Goal: Task Accomplishment & Management: Manage account settings

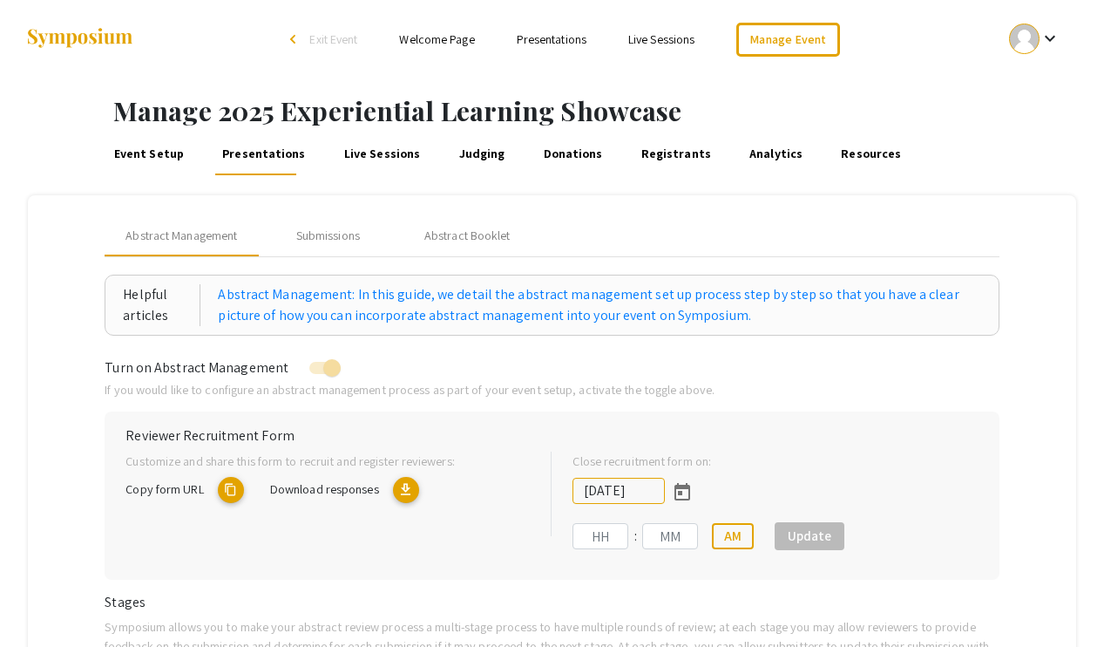
type input "[DATE]"
type input "11"
type input "59"
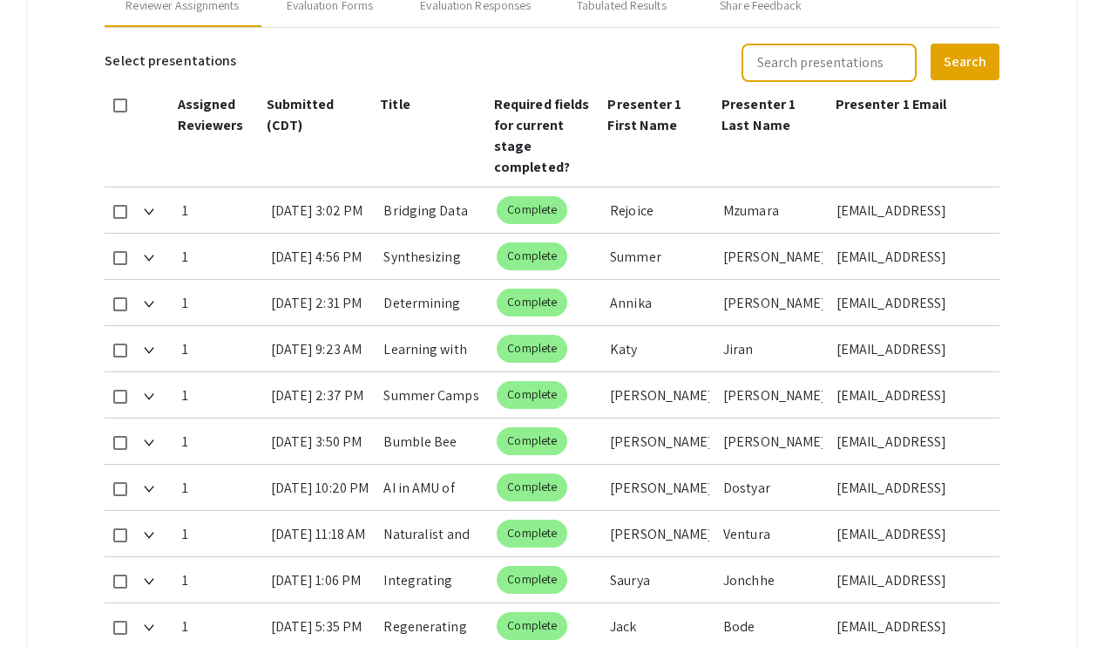
scroll to position [1006, 0]
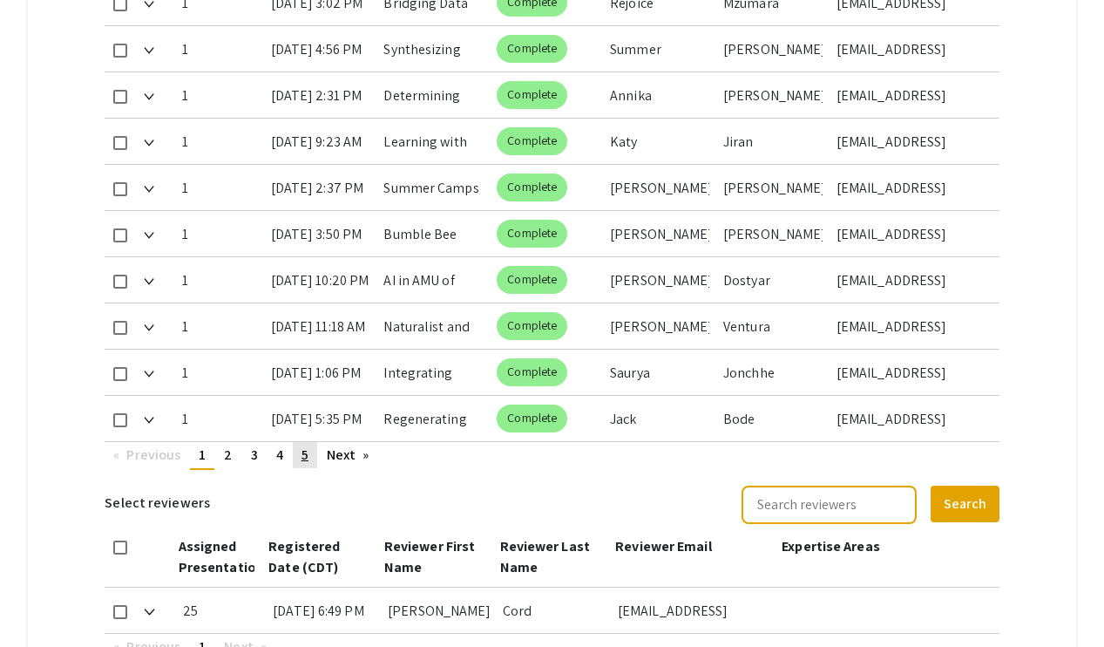
click at [308, 457] on span "5" at bounding box center [304, 454] width 7 height 18
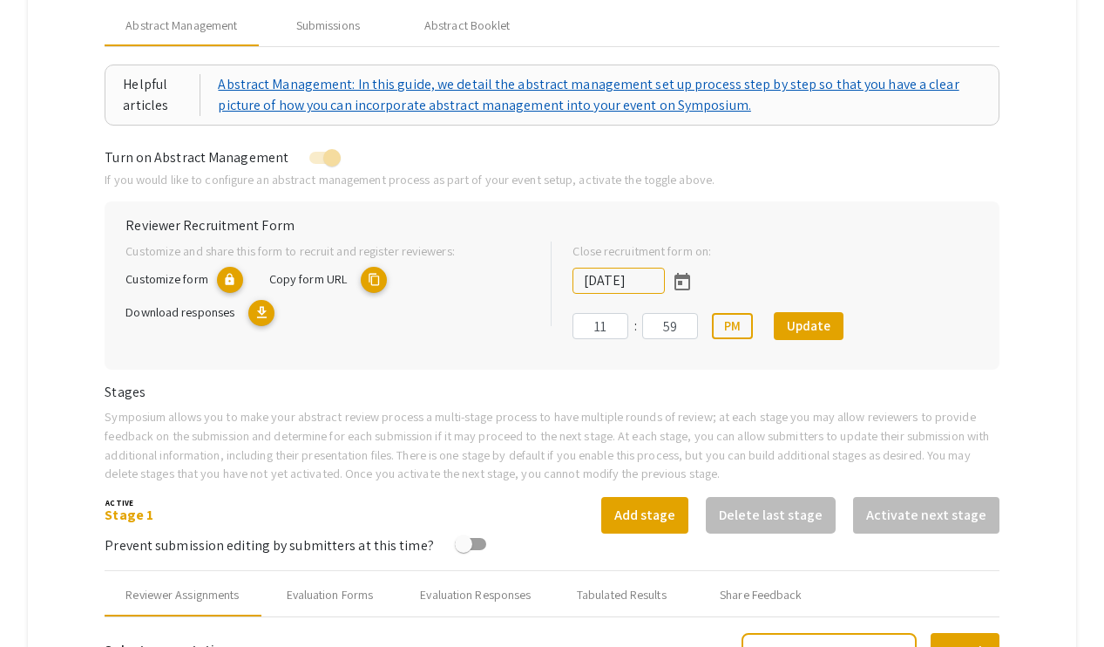
scroll to position [141, 0]
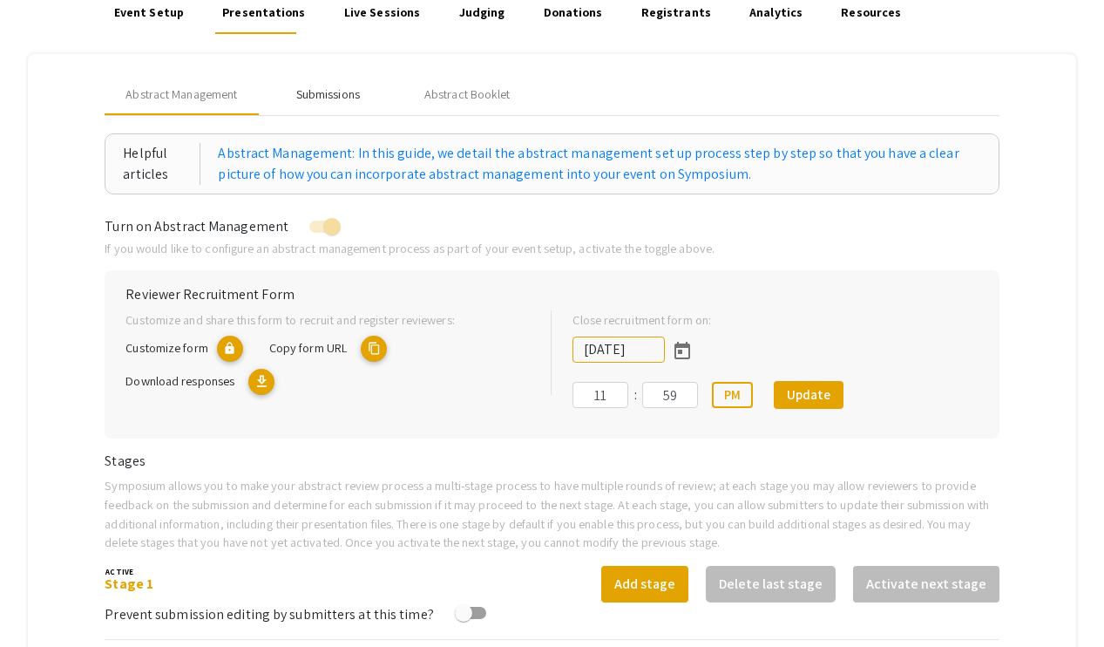
click at [318, 89] on div "Submissions" at bounding box center [328, 94] width 64 height 18
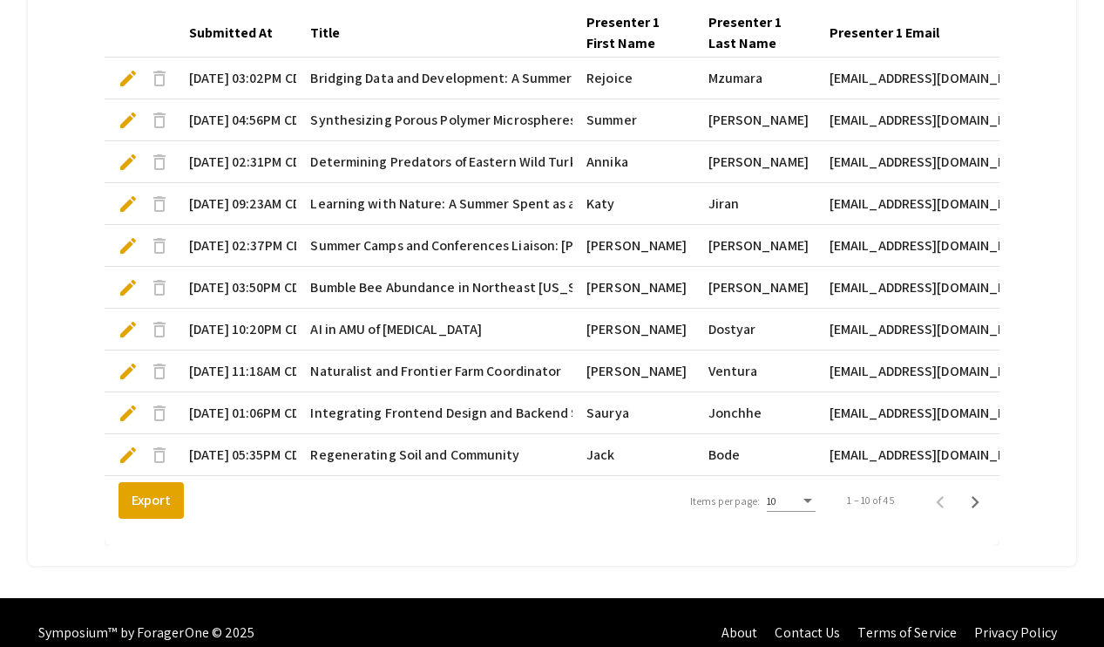
scroll to position [550, 0]
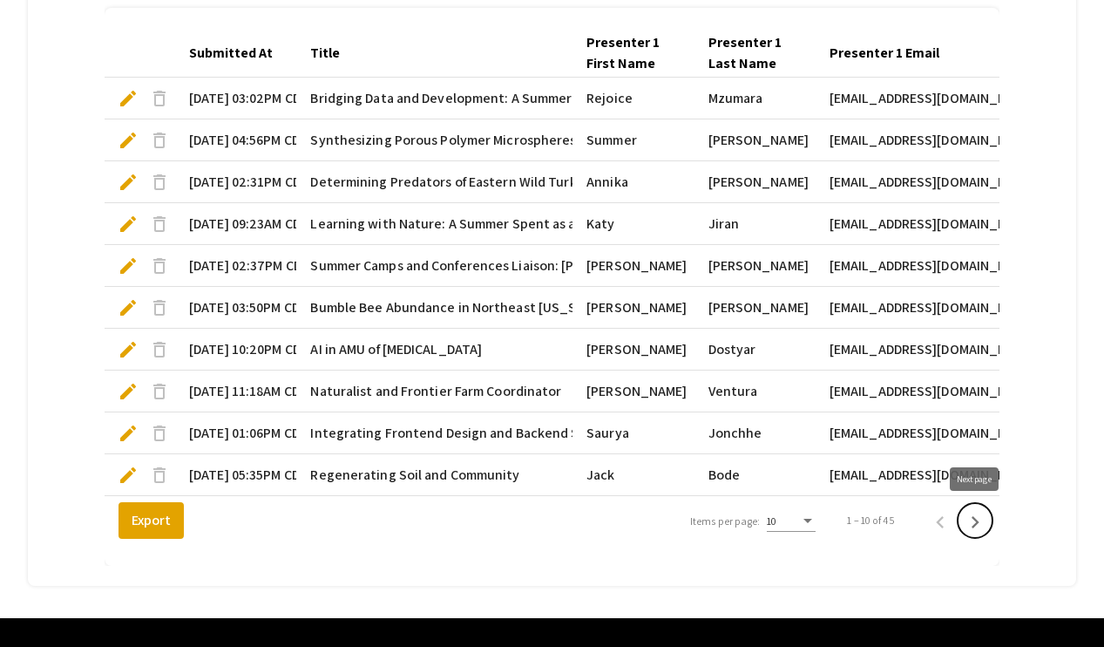
click at [935, 523] on icon "Next page" at bounding box center [975, 522] width 24 height 24
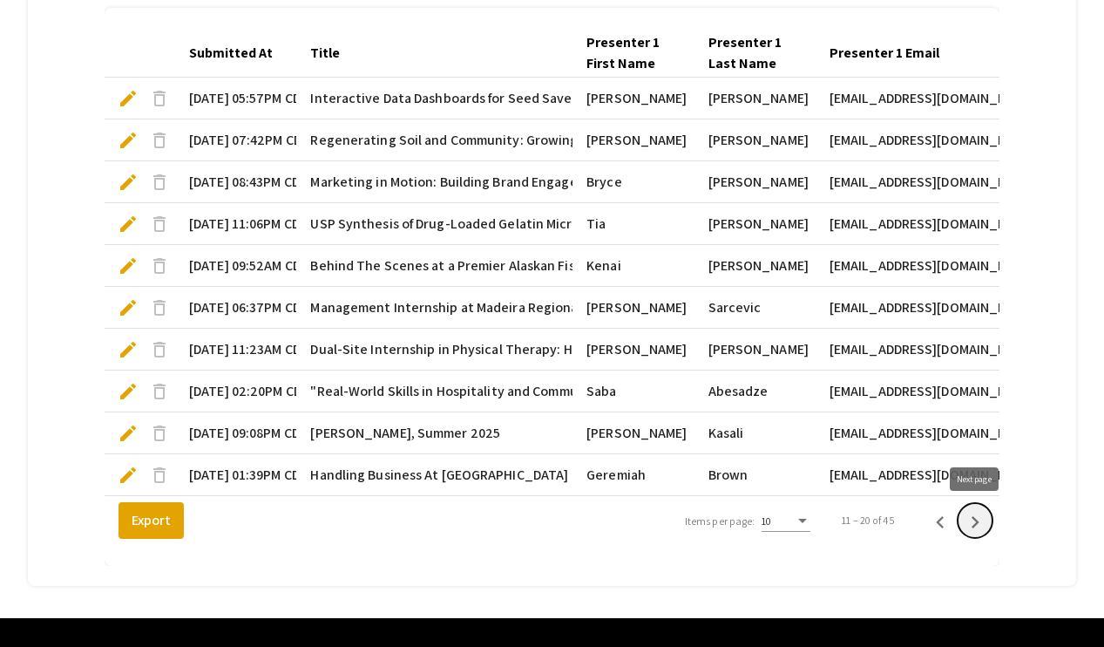
click at [935, 521] on icon "Next page" at bounding box center [975, 522] width 24 height 24
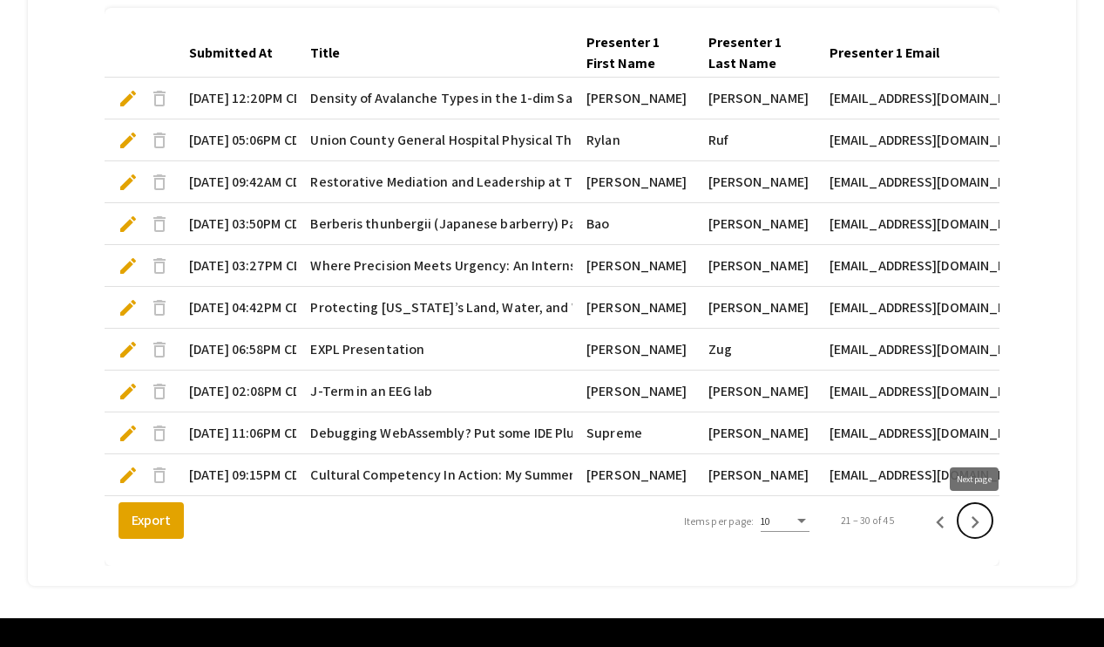
click at [935, 517] on icon "Next page" at bounding box center [975, 522] width 24 height 24
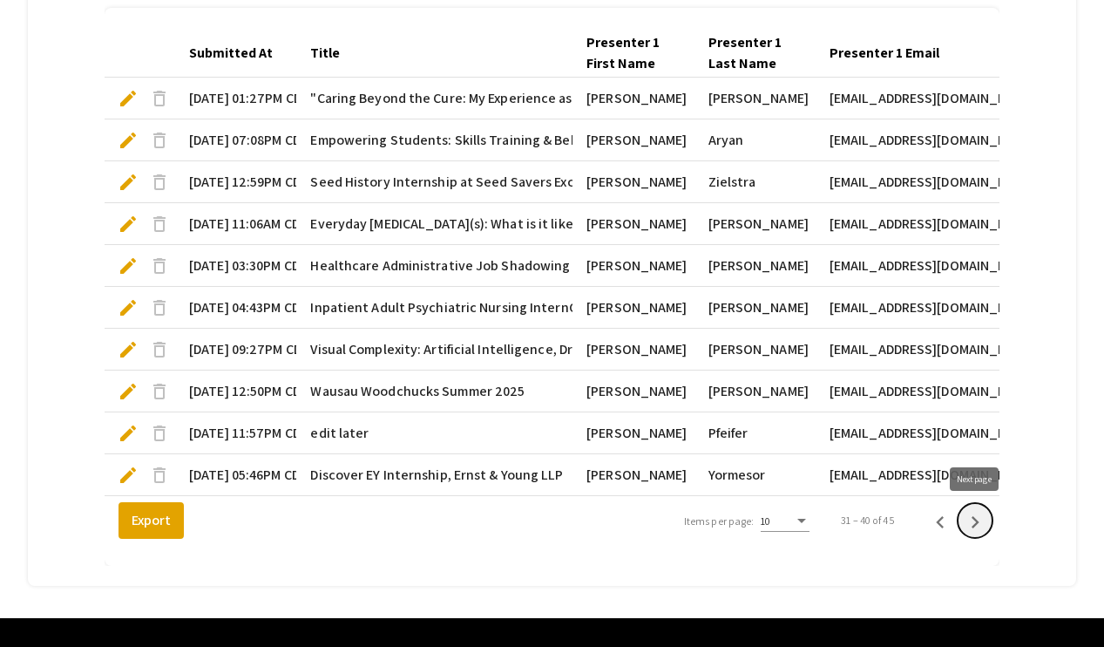
click at [935, 516] on icon "Next page" at bounding box center [975, 522] width 24 height 24
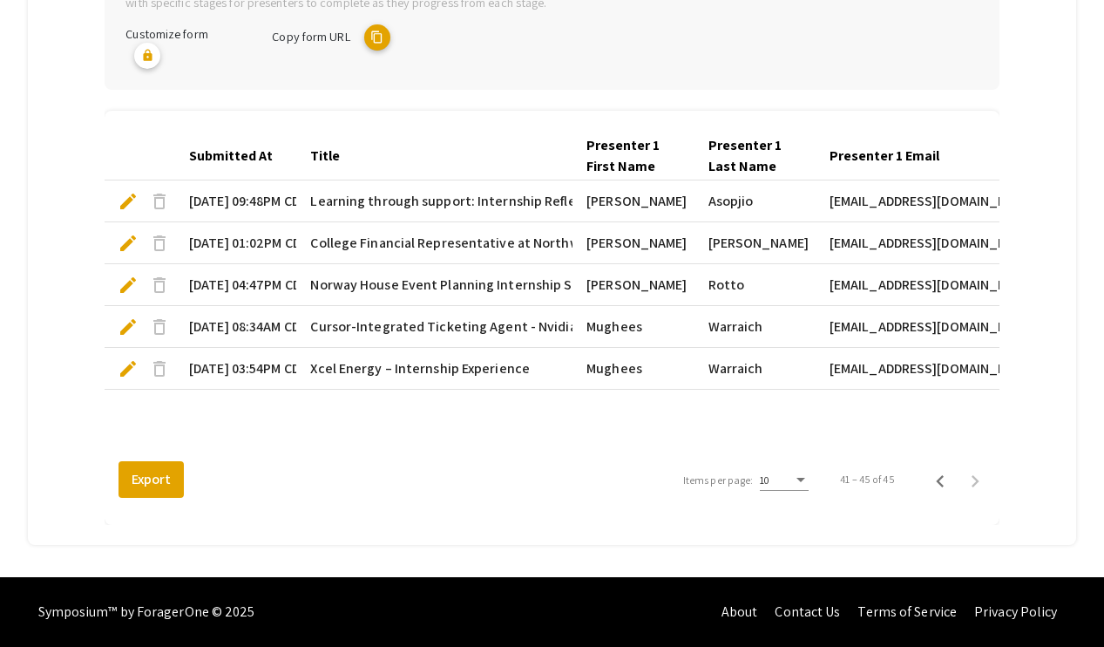
scroll to position [446, 0]
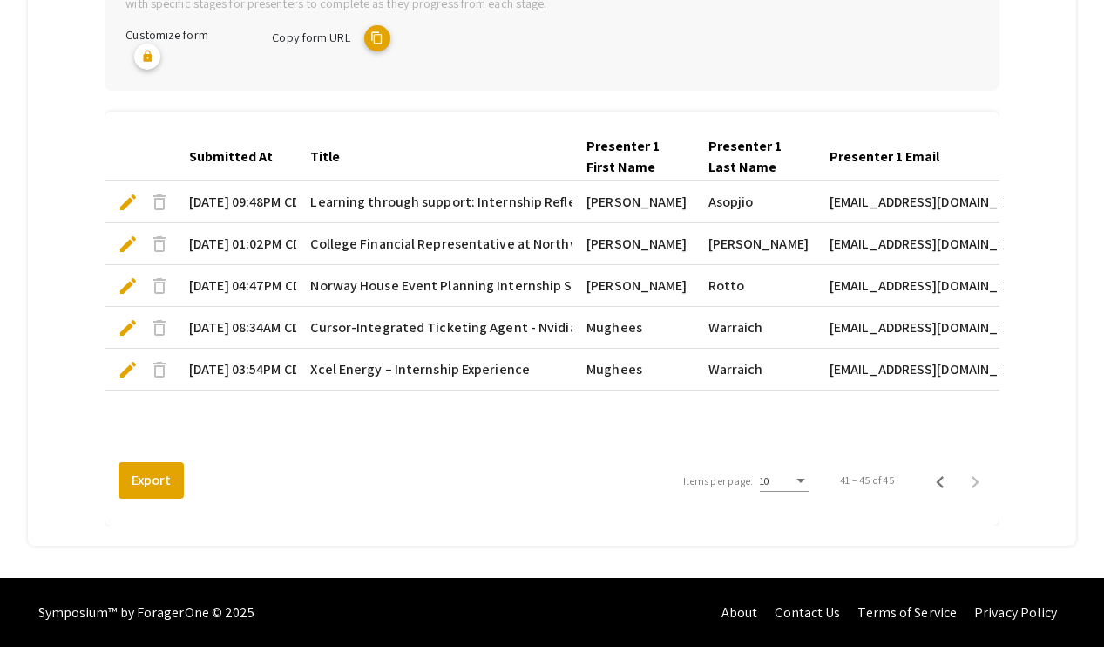
click at [131, 373] on span "edit" at bounding box center [128, 369] width 21 height 21
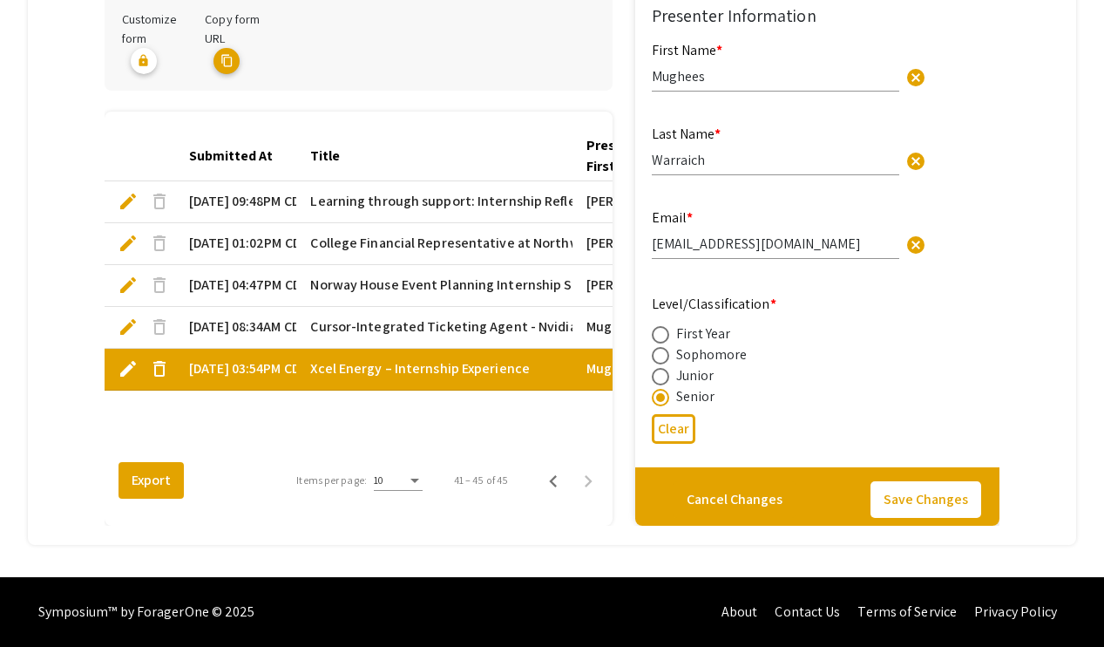
scroll to position [456, 0]
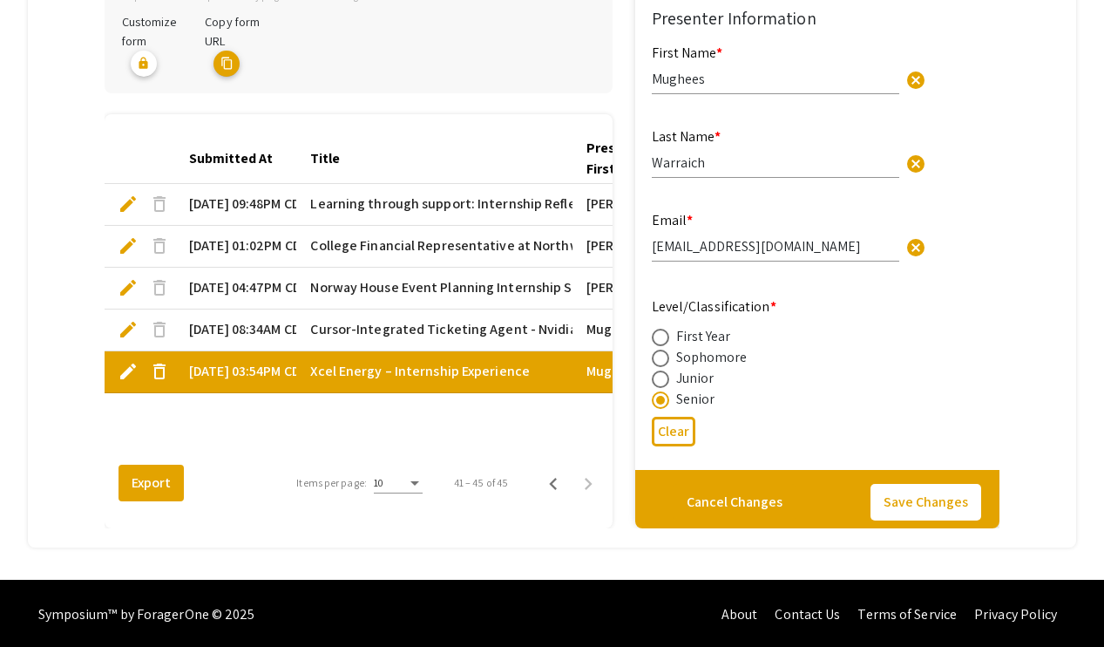
type input "1"
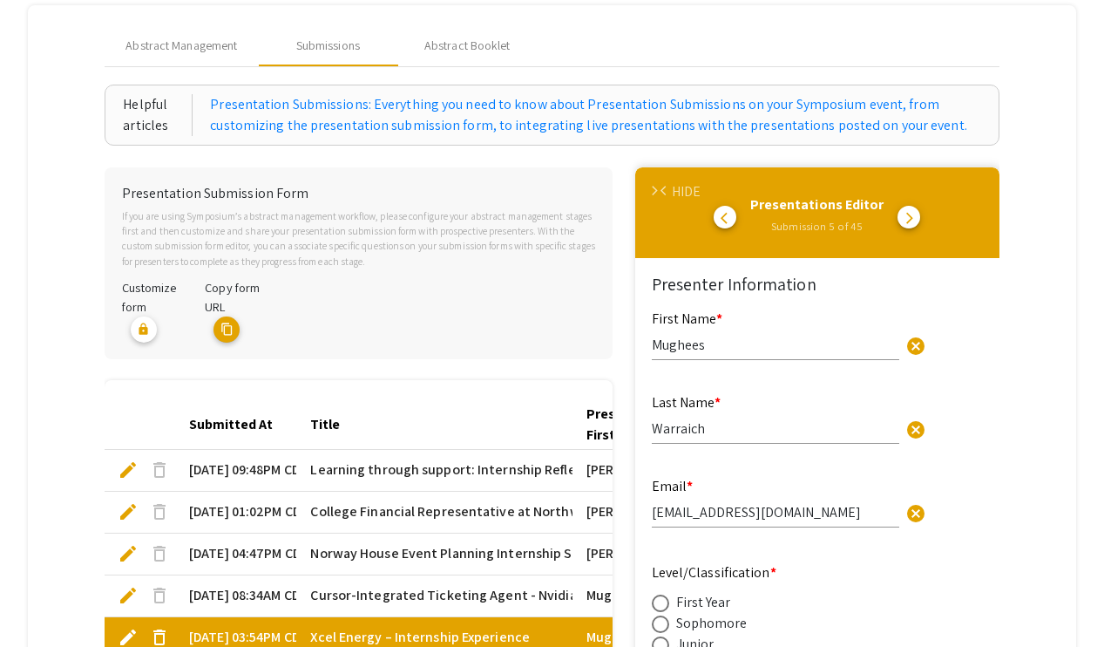
scroll to position [0, 0]
